Goal: Navigation & Orientation: Find specific page/section

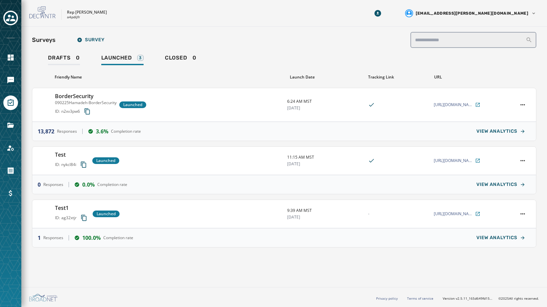
click at [66, 59] on span "Drafts" at bounding box center [59, 58] width 23 height 7
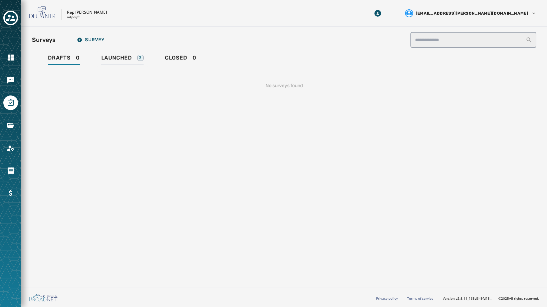
click at [128, 58] on span "Launched" at bounding box center [116, 58] width 31 height 7
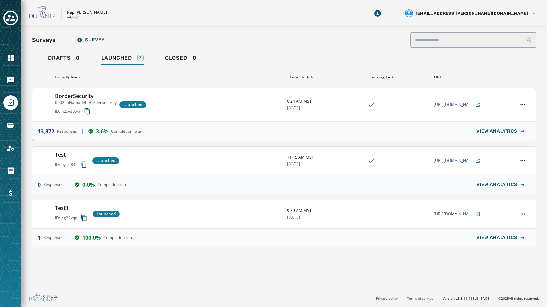
click at [232, 132] on div "13,872 Responses 3.6% Completion rate VIEW ANALYTICS" at bounding box center [283, 131] width 503 height 19
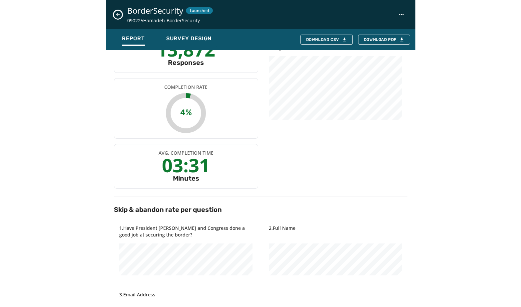
scroll to position [45, 0]
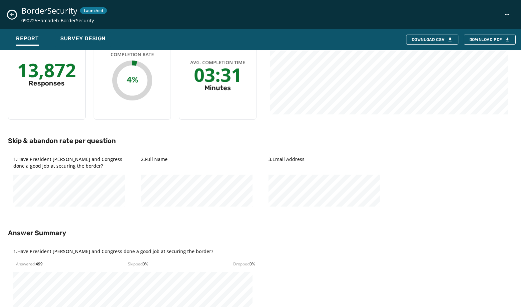
click at [8, 11] on div "BorderSecurity Launched 090225Hamadeh-BorderSecurity" at bounding box center [260, 14] width 521 height 29
click at [10, 14] on icon "Close survey details drawer" at bounding box center [11, 14] width 5 height 5
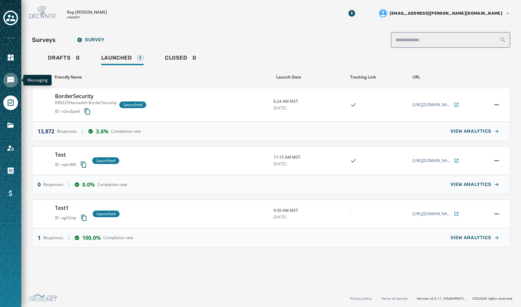
click at [13, 78] on icon "Navigate to Messaging" at bounding box center [10, 80] width 7 height 7
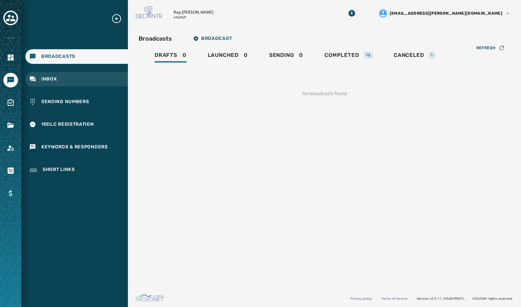
click at [50, 83] on div "Inbox" at bounding box center [76, 79] width 103 height 15
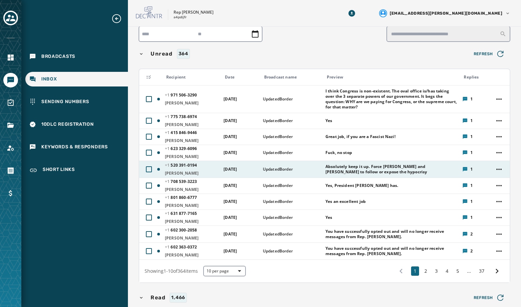
scroll to position [43, 0]
